Goal: Information Seeking & Learning: Learn about a topic

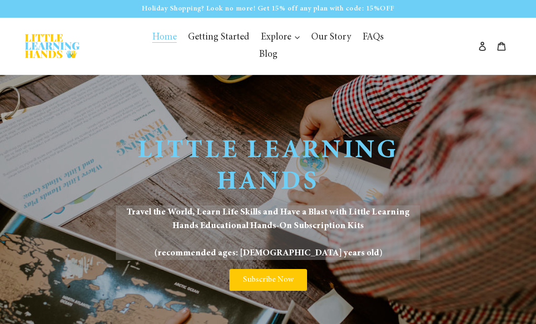
click at [0, 0] on link "[GEOGRAPHIC_DATA]" at bounding box center [0, 0] width 0 height 0
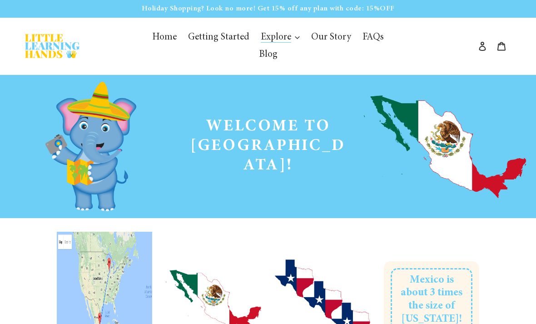
click at [0, 0] on span "Global" at bounding box center [0, 0] width 0 height 0
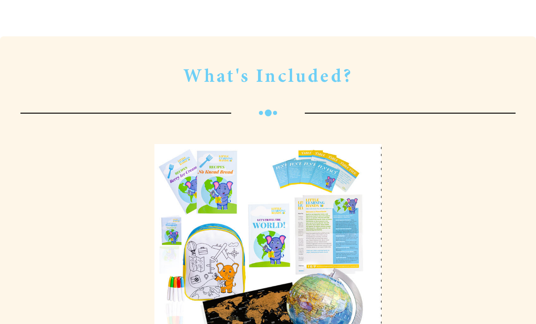
scroll to position [2252, 0]
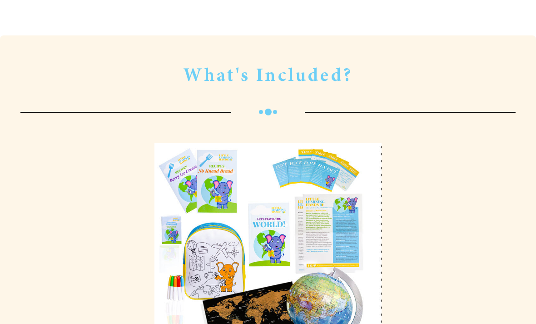
click at [318, 136] on div at bounding box center [268, 256] width 241 height 241
click at [288, 136] on div at bounding box center [268, 256] width 241 height 241
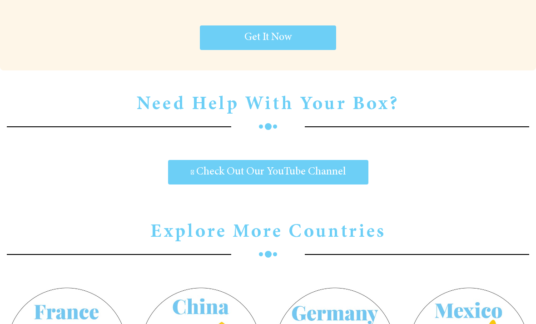
scroll to position [2930, 0]
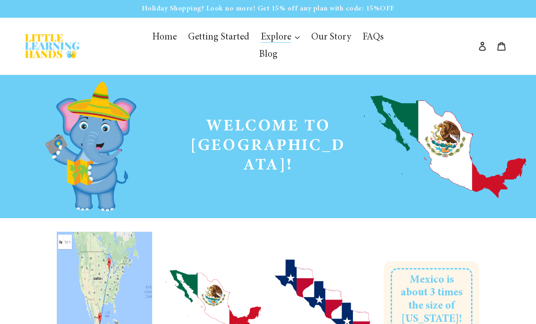
click at [231, 38] on span "Getting Started" at bounding box center [218, 38] width 61 height 10
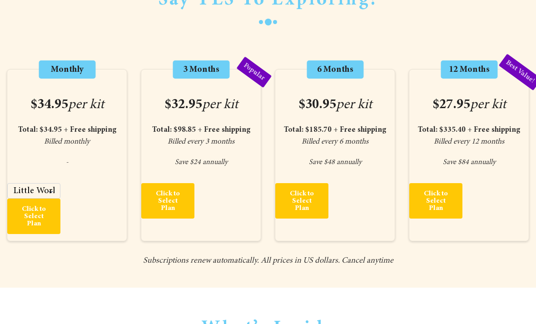
scroll to position [127, 0]
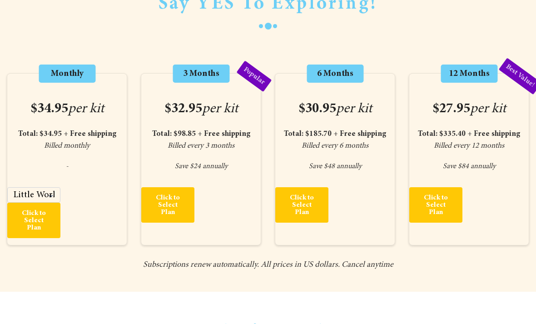
click at [46, 218] on span "Click to Select Plan" at bounding box center [33, 221] width 35 height 22
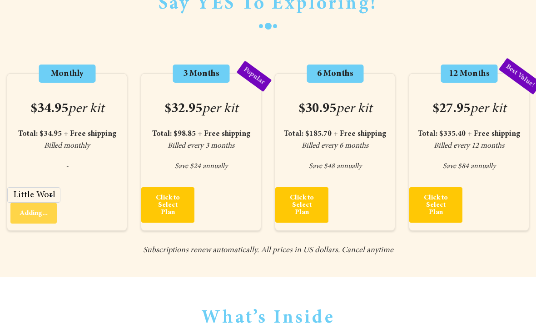
click at [54, 189] on select "Little World Explorers - Monthly - $34.95" at bounding box center [33, 194] width 53 height 15
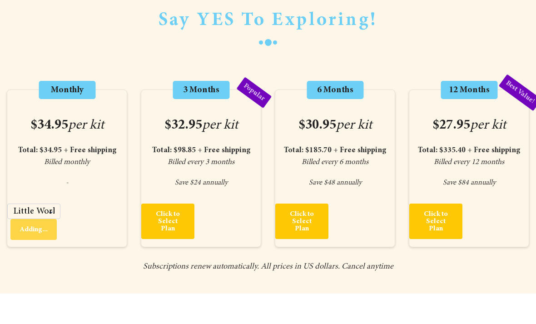
scroll to position [0, 0]
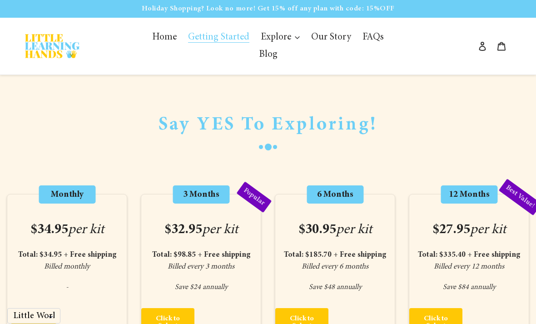
click at [0, 0] on span "[GEOGRAPHIC_DATA]" at bounding box center [0, 0] width 0 height 0
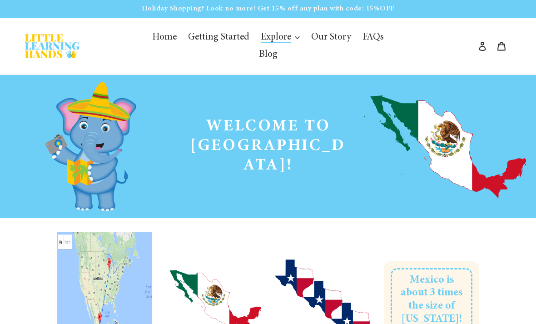
click at [0, 0] on span "Global" at bounding box center [0, 0] width 0 height 0
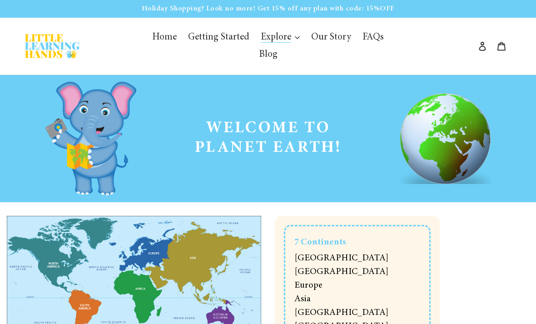
click at [0, 0] on span "[GEOGRAPHIC_DATA]" at bounding box center [0, 0] width 0 height 0
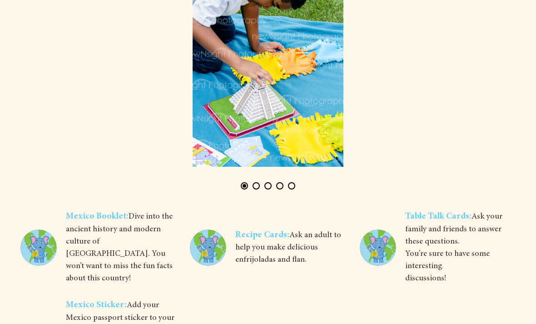
scroll to position [2466, 0]
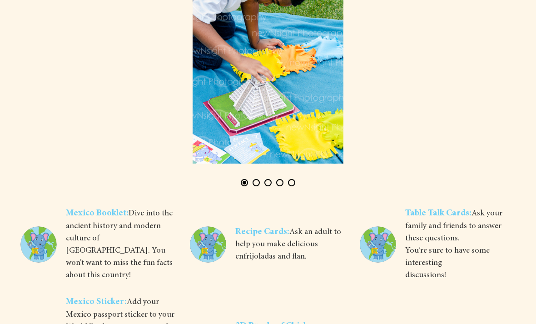
click at [35, 226] on img at bounding box center [38, 244] width 36 height 36
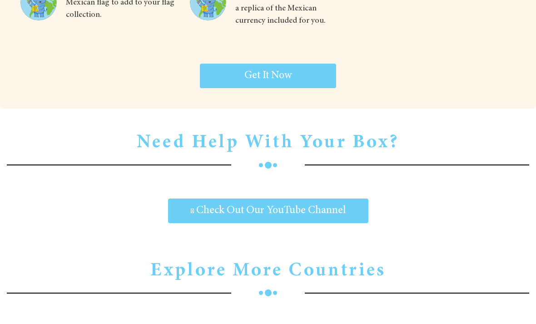
scroll to position [2906, 0]
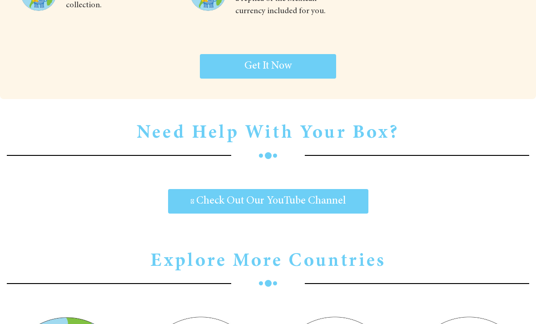
click at [339, 196] on span "Check Out Our YouTube Channel" at bounding box center [270, 201] width 149 height 11
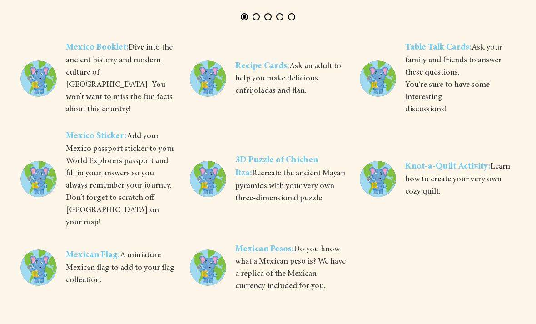
scroll to position [2632, 0]
